Goal: Transaction & Acquisition: Purchase product/service

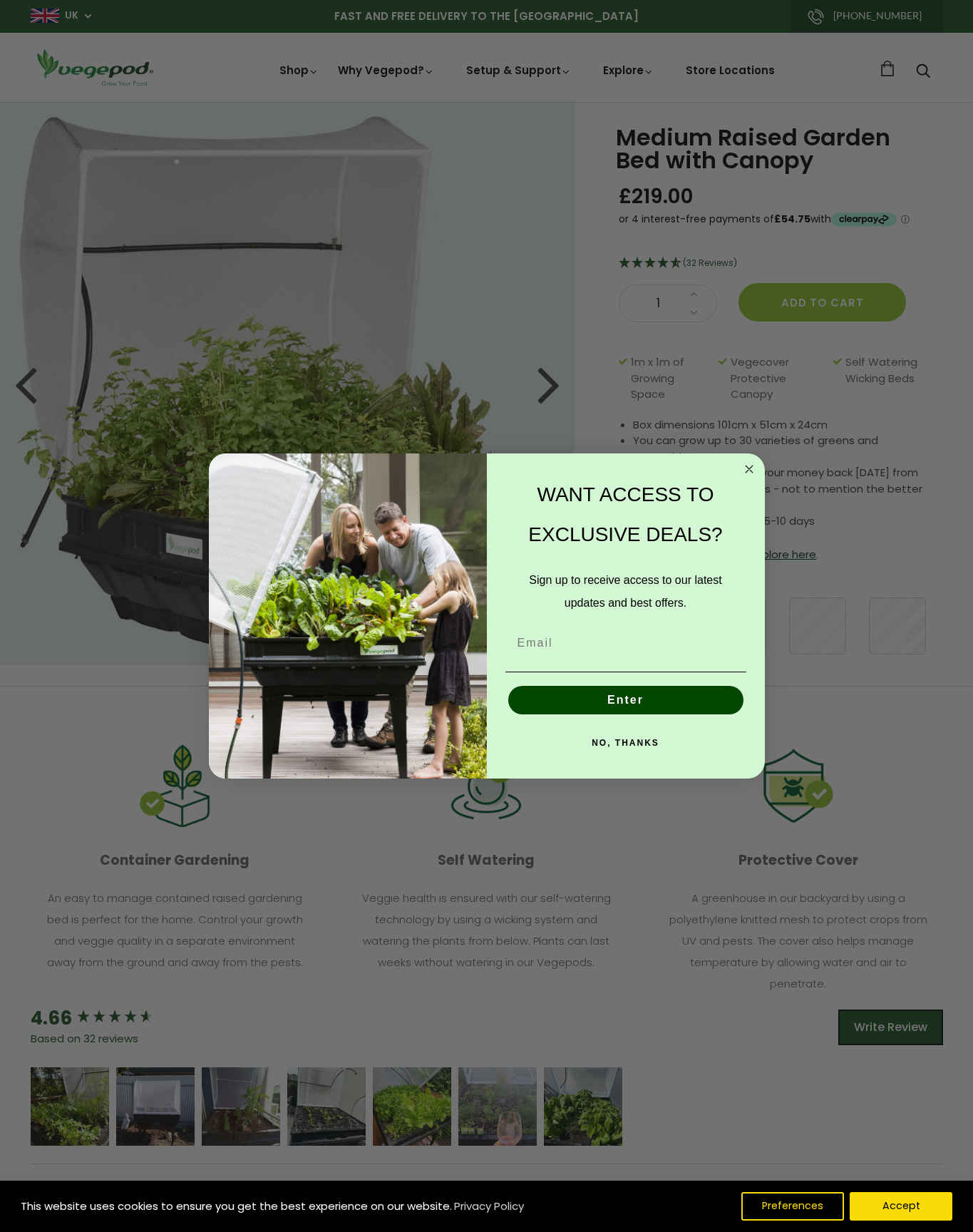
click at [754, 456] on form "WANT ACCESS TO EXCLUSIVE DEALS? Sign up to receive access to our latest updates…" at bounding box center [487, 616] width 556 height 326
click at [736, 473] on div "WANT ACCESS TO EXCLUSIVE DEALS?" at bounding box center [626, 514] width 250 height 94
click at [736, 470] on div "WANT ACCESS TO EXCLUSIVE DEALS?" at bounding box center [626, 514] width 250 height 94
click at [754, 462] on icon "Close dialog" at bounding box center [749, 469] width 17 height 17
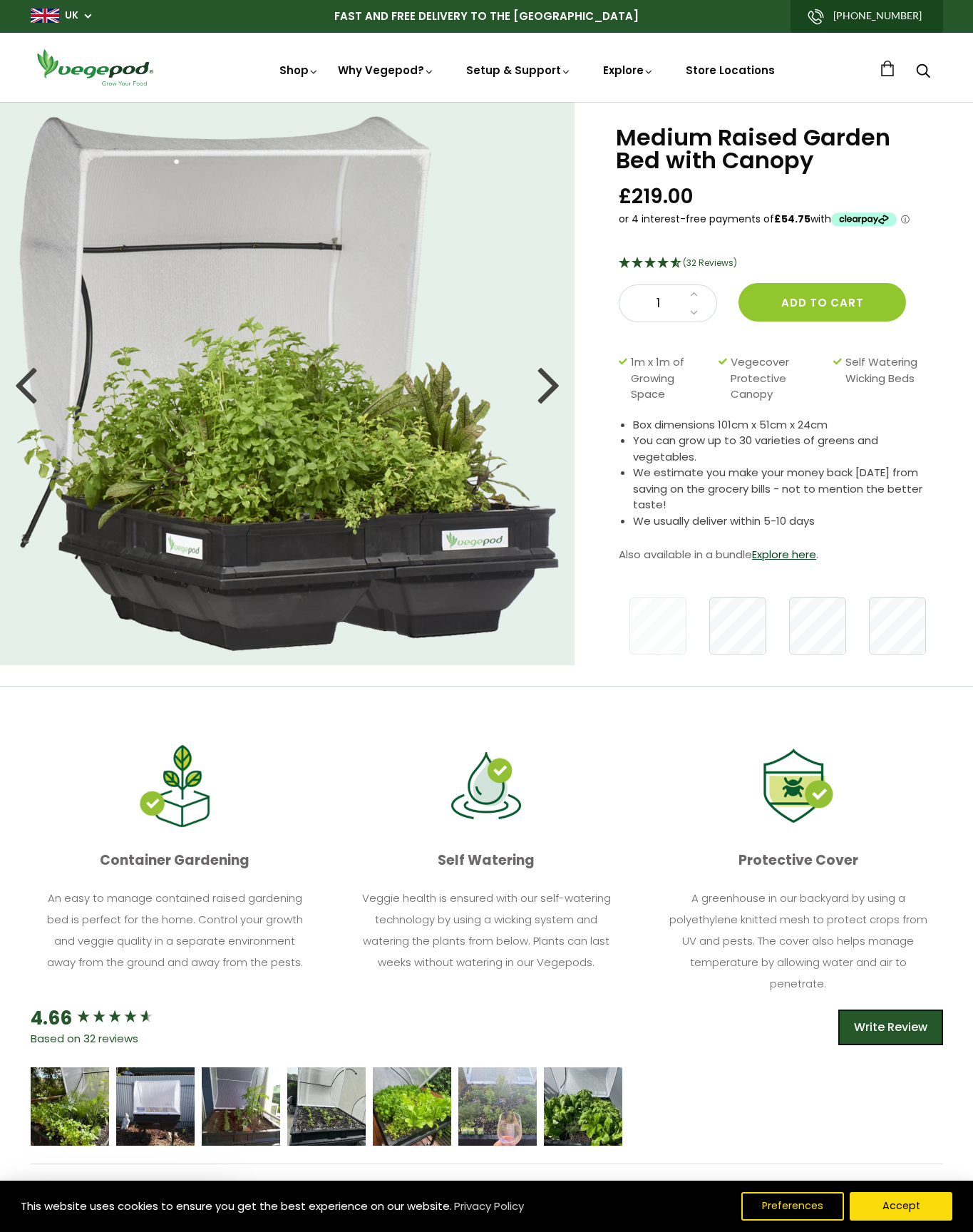
click at [487, 102] on img at bounding box center [487, 102] width 0 height 0
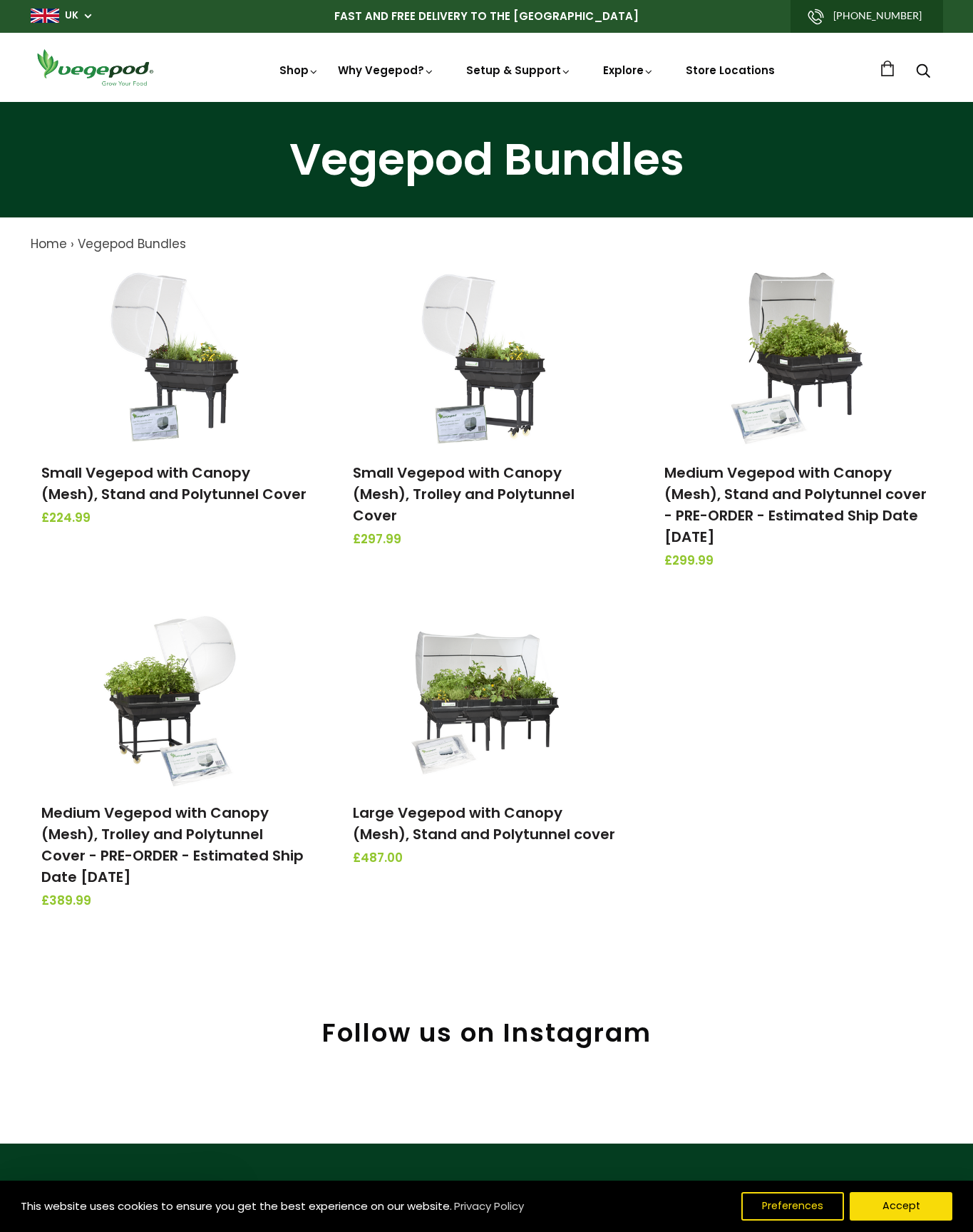
click at [455, 825] on link "Large Vegepod with Canopy (Mesh), Stand and Polytunnel cover" at bounding box center [484, 824] width 263 height 41
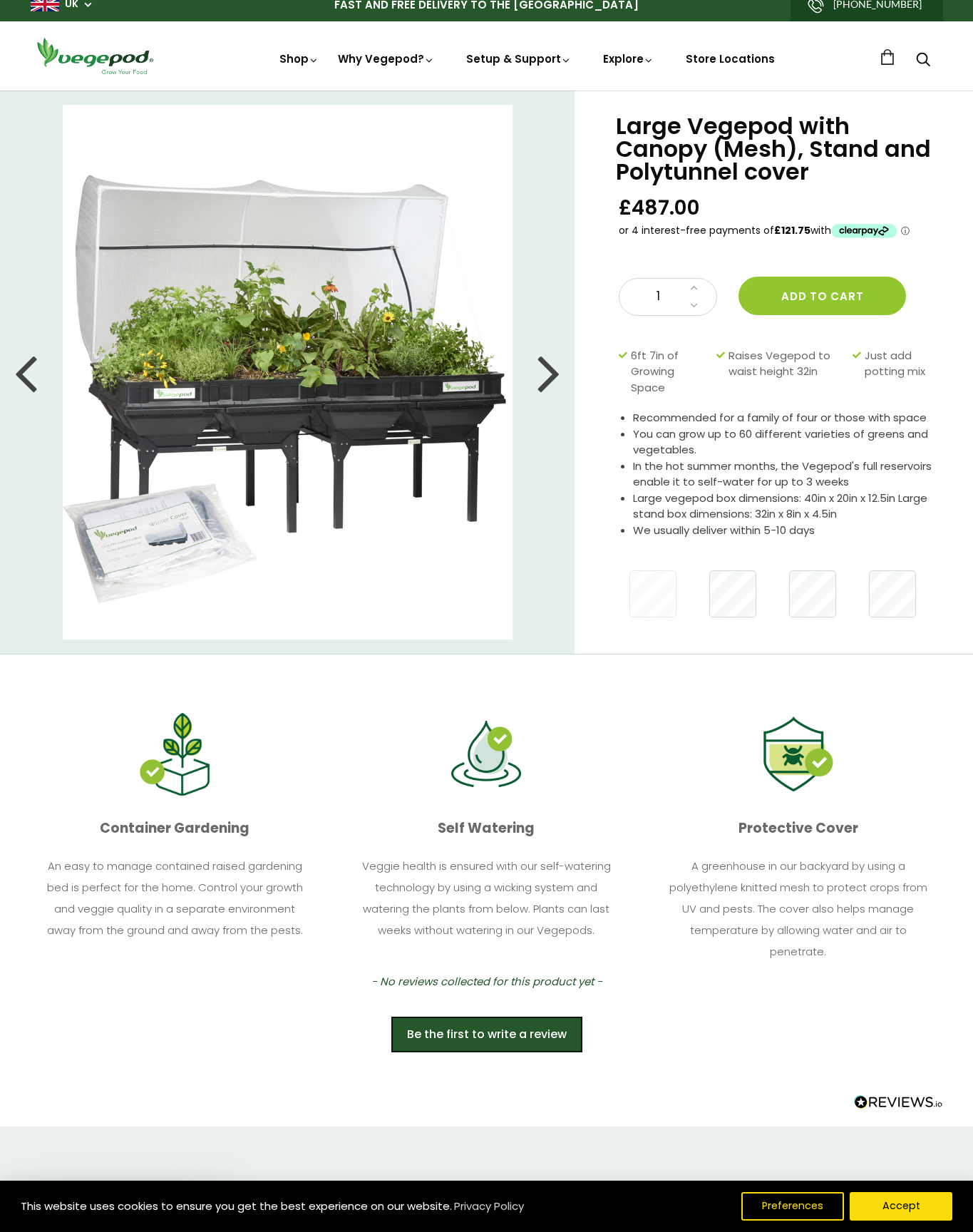
scroll to position [18, 0]
